Goal: Task Accomplishment & Management: Use online tool/utility

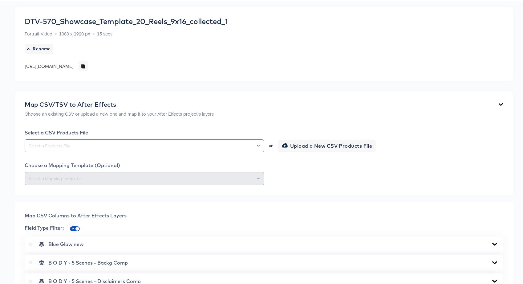
scroll to position [52, 0]
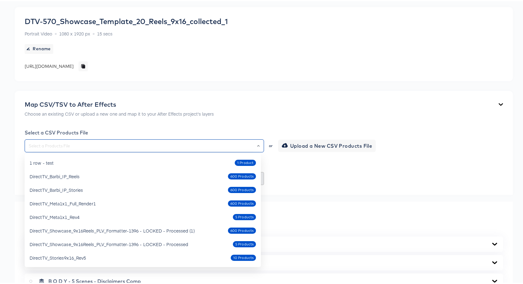
drag, startPoint x: 116, startPoint y: 141, endPoint x: 94, endPoint y: 152, distance: 24.8
click at [116, 141] on div at bounding box center [144, 144] width 239 height 13
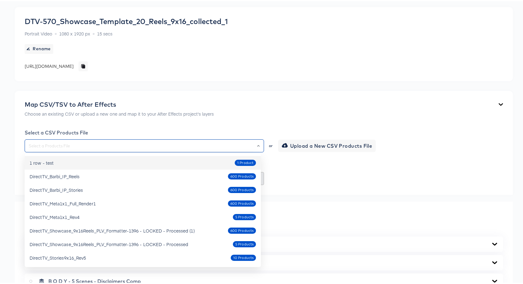
click at [65, 161] on div "1 row - test 1 Product" at bounding box center [143, 162] width 227 height 10
type input "1 row - test"
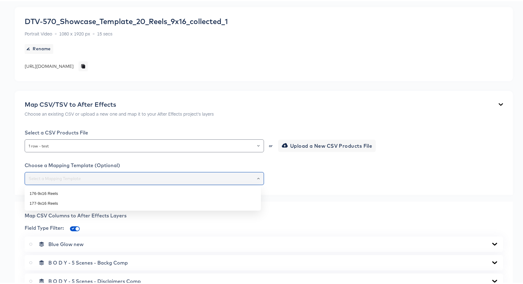
click at [73, 176] on input "text" at bounding box center [144, 177] width 234 height 7
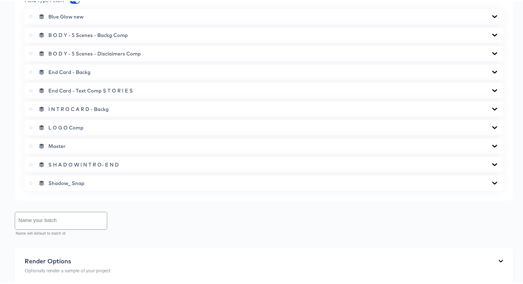
scroll to position [478, 0]
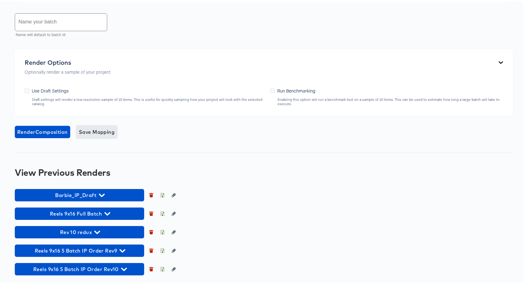
click at [94, 131] on span "Save Mapping" at bounding box center [97, 130] width 36 height 9
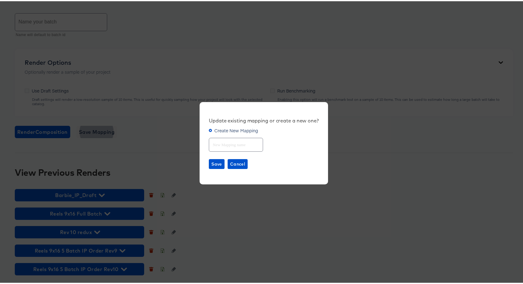
click at [236, 145] on input "text" at bounding box center [236, 140] width 54 height 13
type input "aa"
click at [214, 166] on span "Save" at bounding box center [216, 163] width 11 height 8
